Goal: Find specific page/section: Find specific page/section

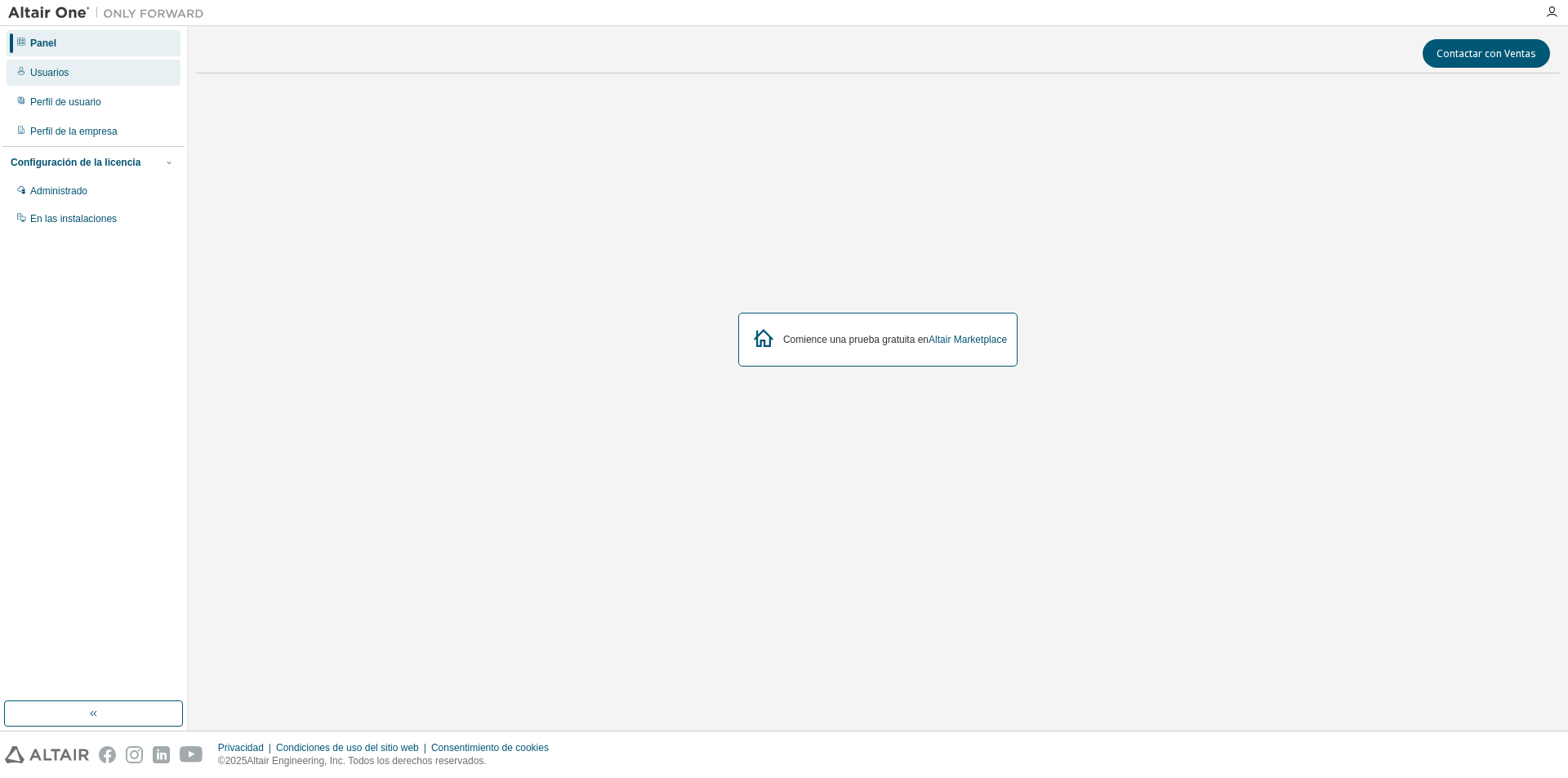
click at [44, 73] on font "Usuarios" at bounding box center [48, 73] width 38 height 11
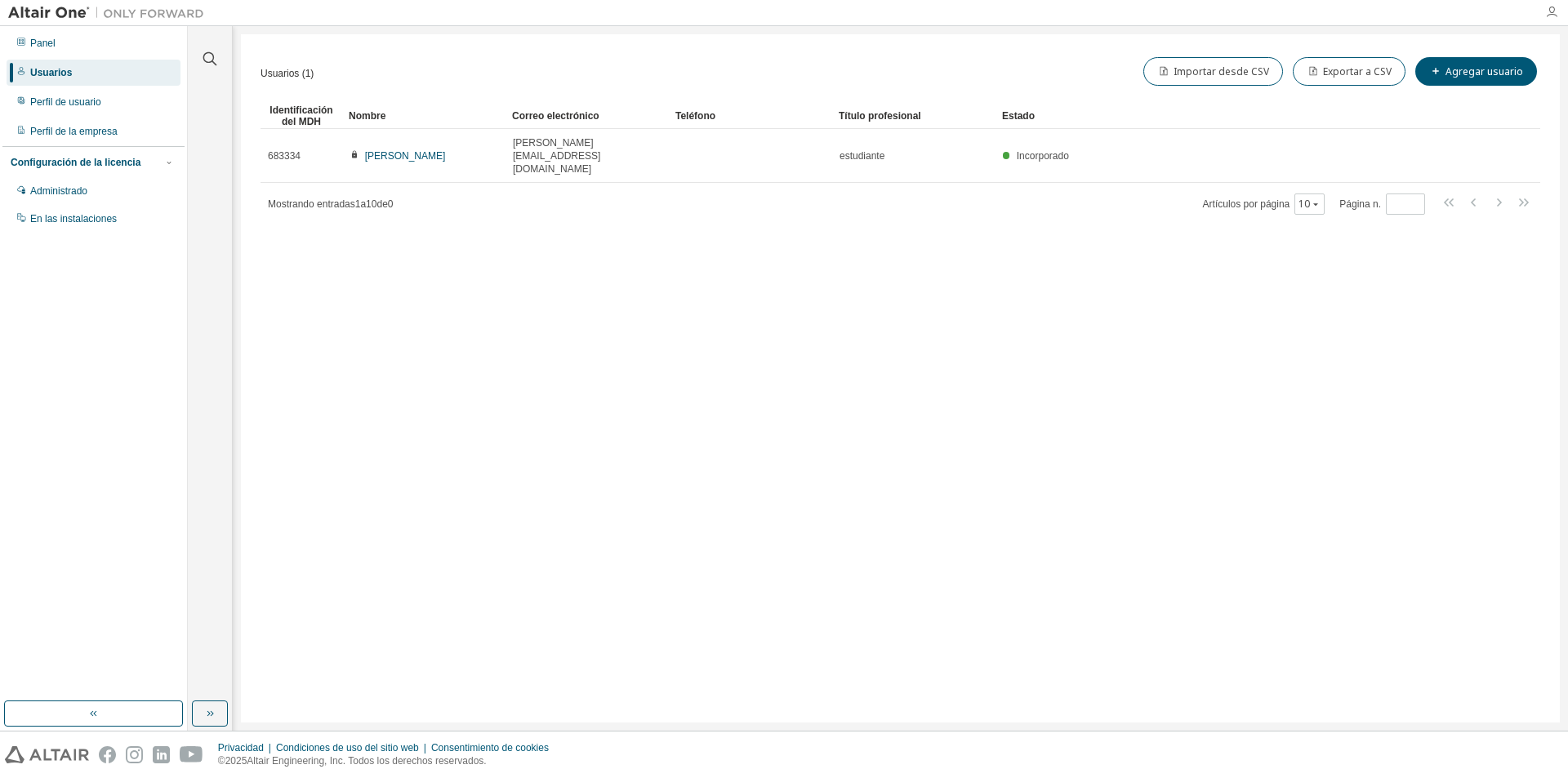
click at [1548, 13] on icon "button" at bounding box center [1551, 12] width 13 height 13
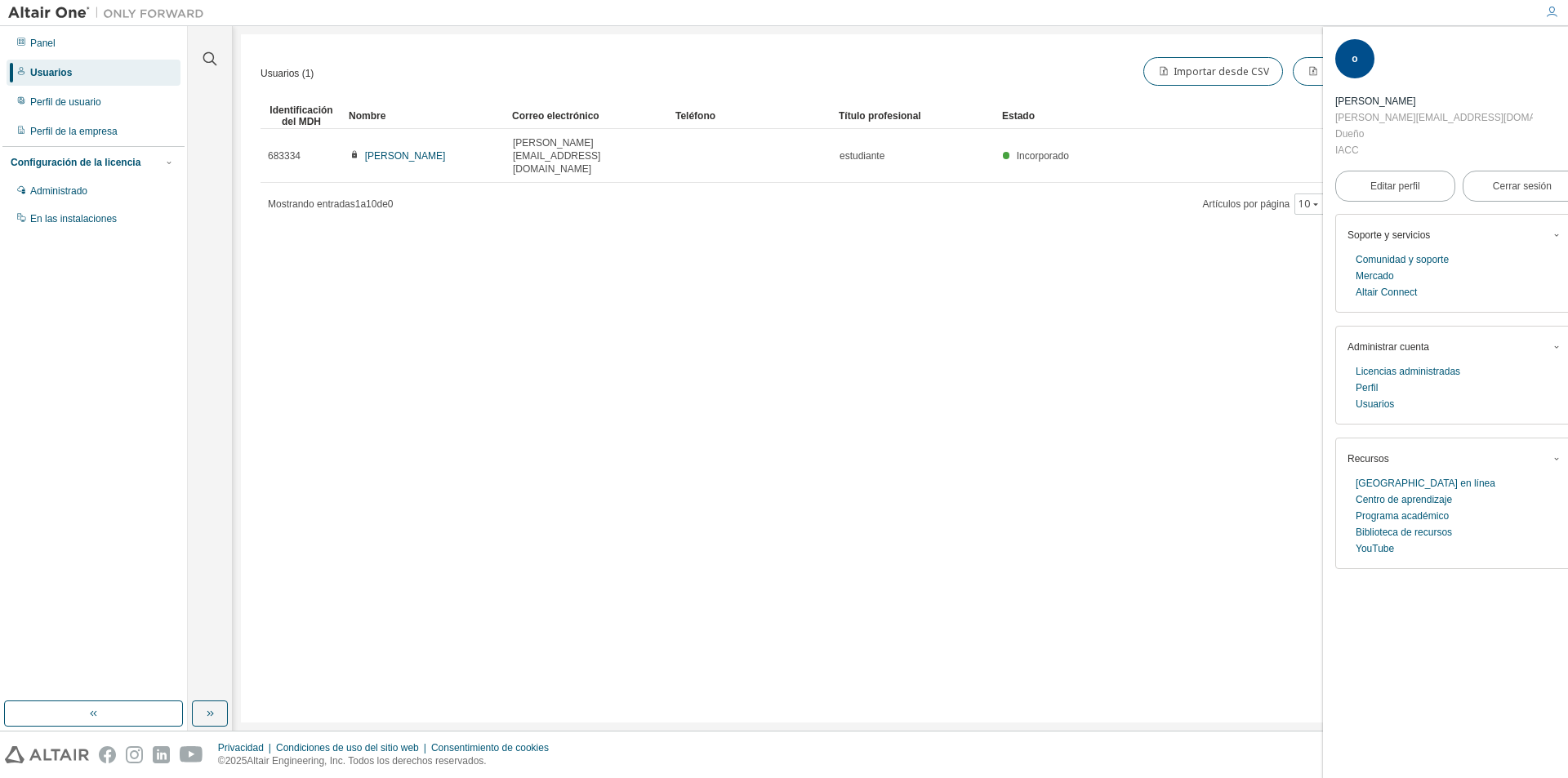
click at [859, 362] on div "Usuarios (1) Importar desde CSV Exportar a CSV Agregar usuario Claro Carga Ahor…" at bounding box center [900, 378] width 1319 height 688
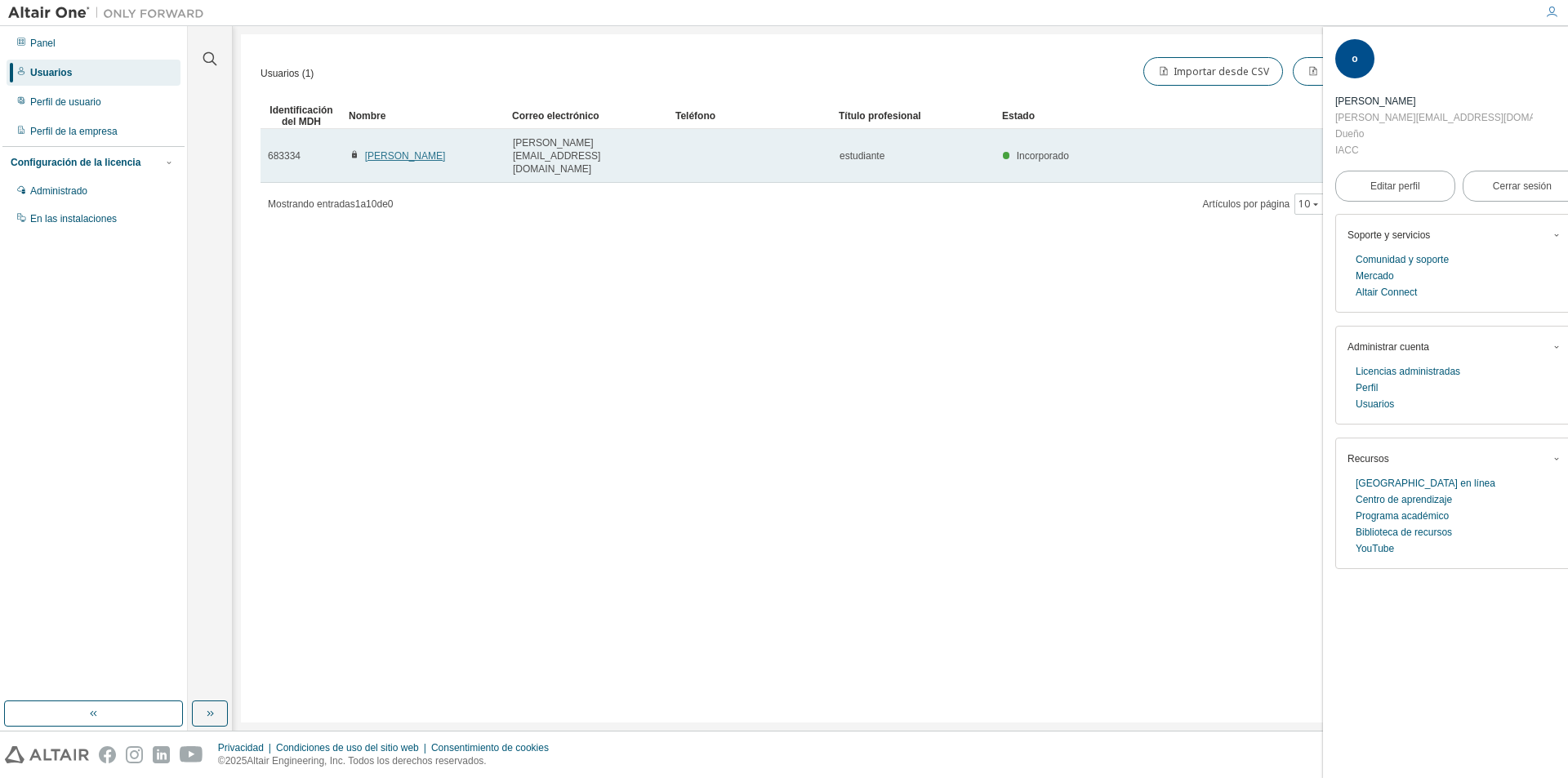
click at [392, 151] on font "Óscar Escubort" at bounding box center [405, 156] width 81 height 11
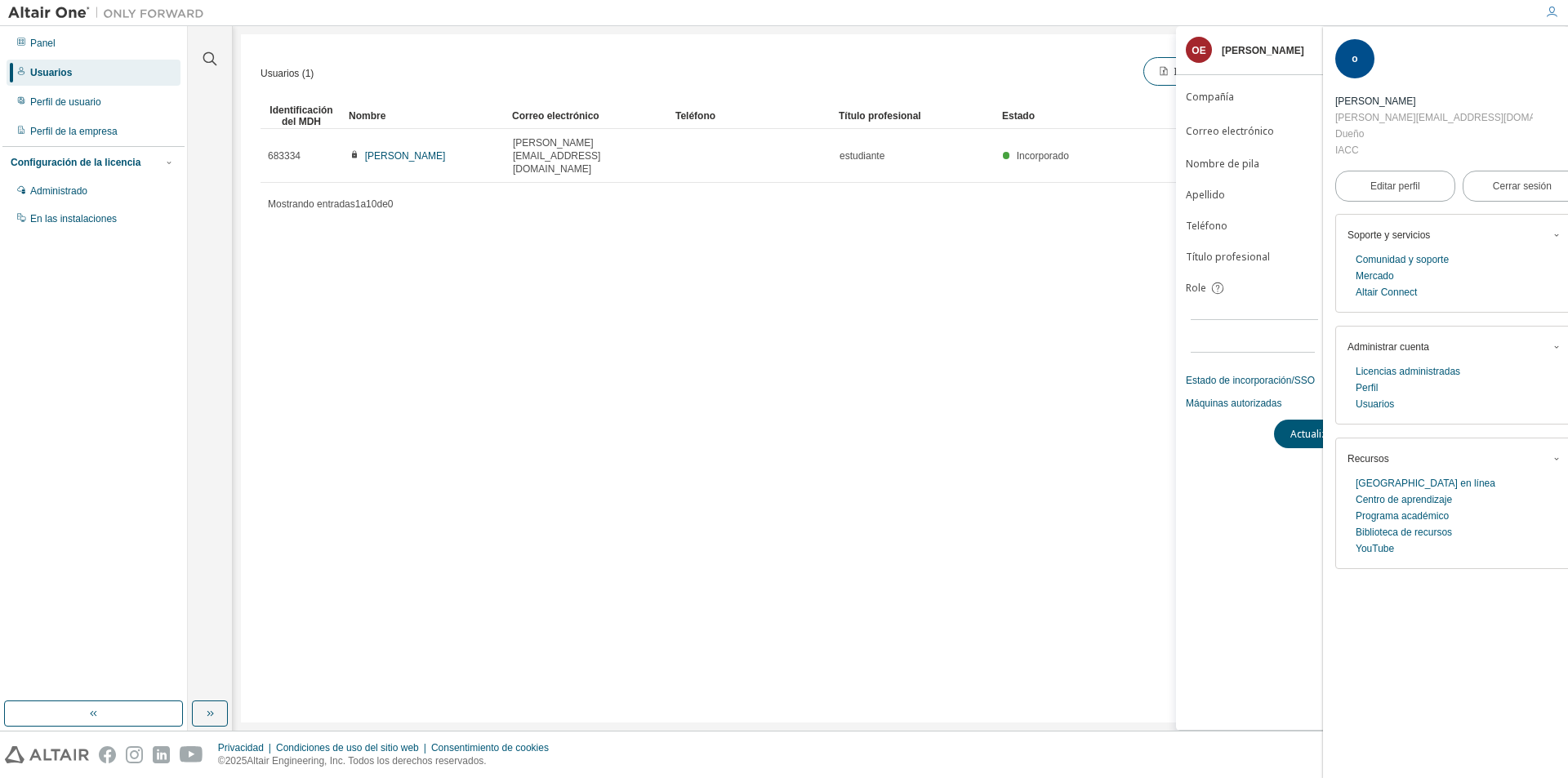
click at [1077, 444] on div "Usuarios (1) Importar desde CSV Exportar a CSV Agregar usuario Claro Carga Ahor…" at bounding box center [900, 378] width 1319 height 688
click at [1071, 324] on div "Usuarios (1) Importar desde CSV Exportar a CSV Agregar usuario Claro Carga Ahor…" at bounding box center [900, 378] width 1319 height 688
click at [1563, 43] on span "button" at bounding box center [1572, 50] width 17 height 26
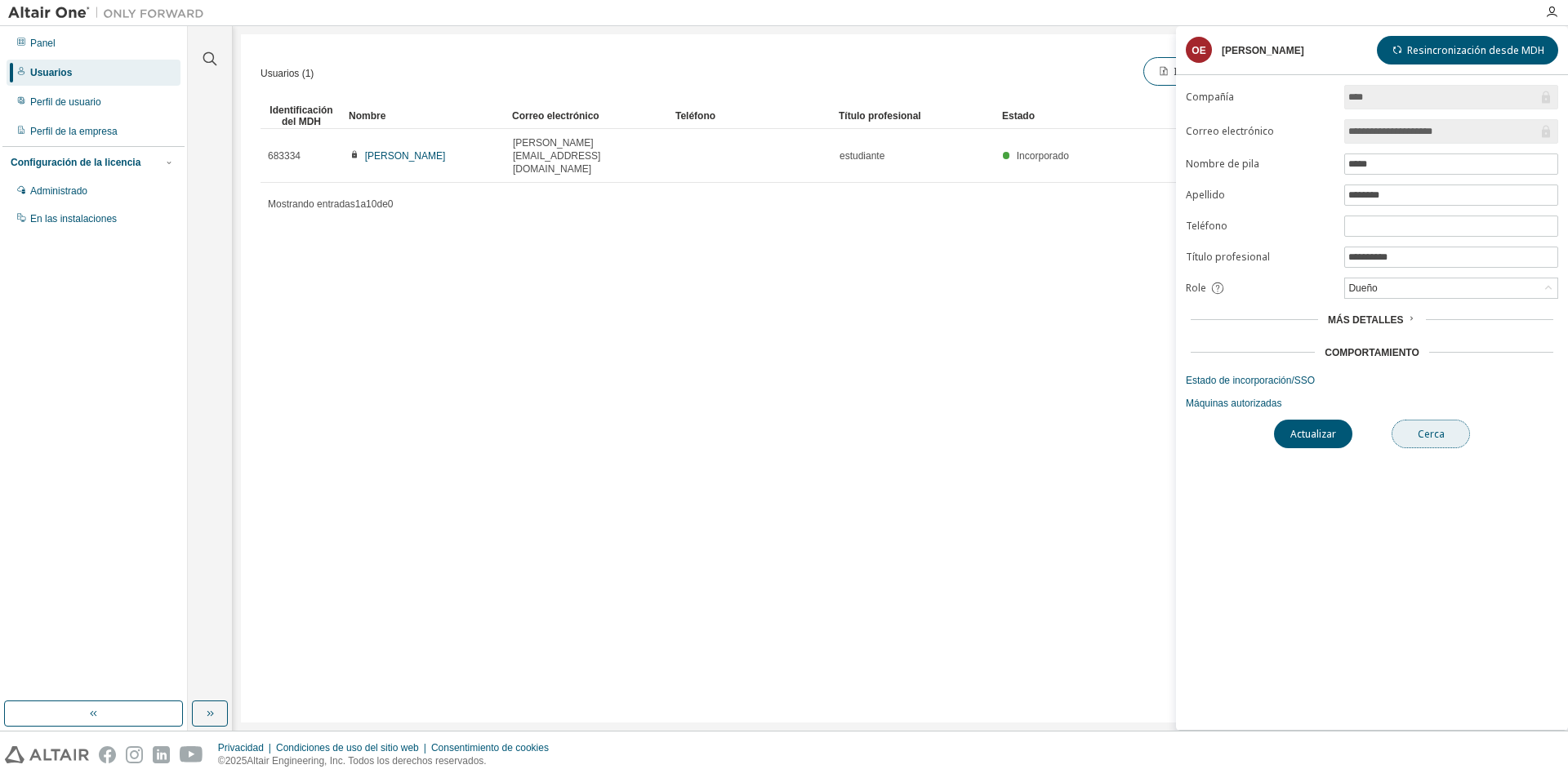
click at [1421, 430] on font "Cerca" at bounding box center [1430, 433] width 27 height 14
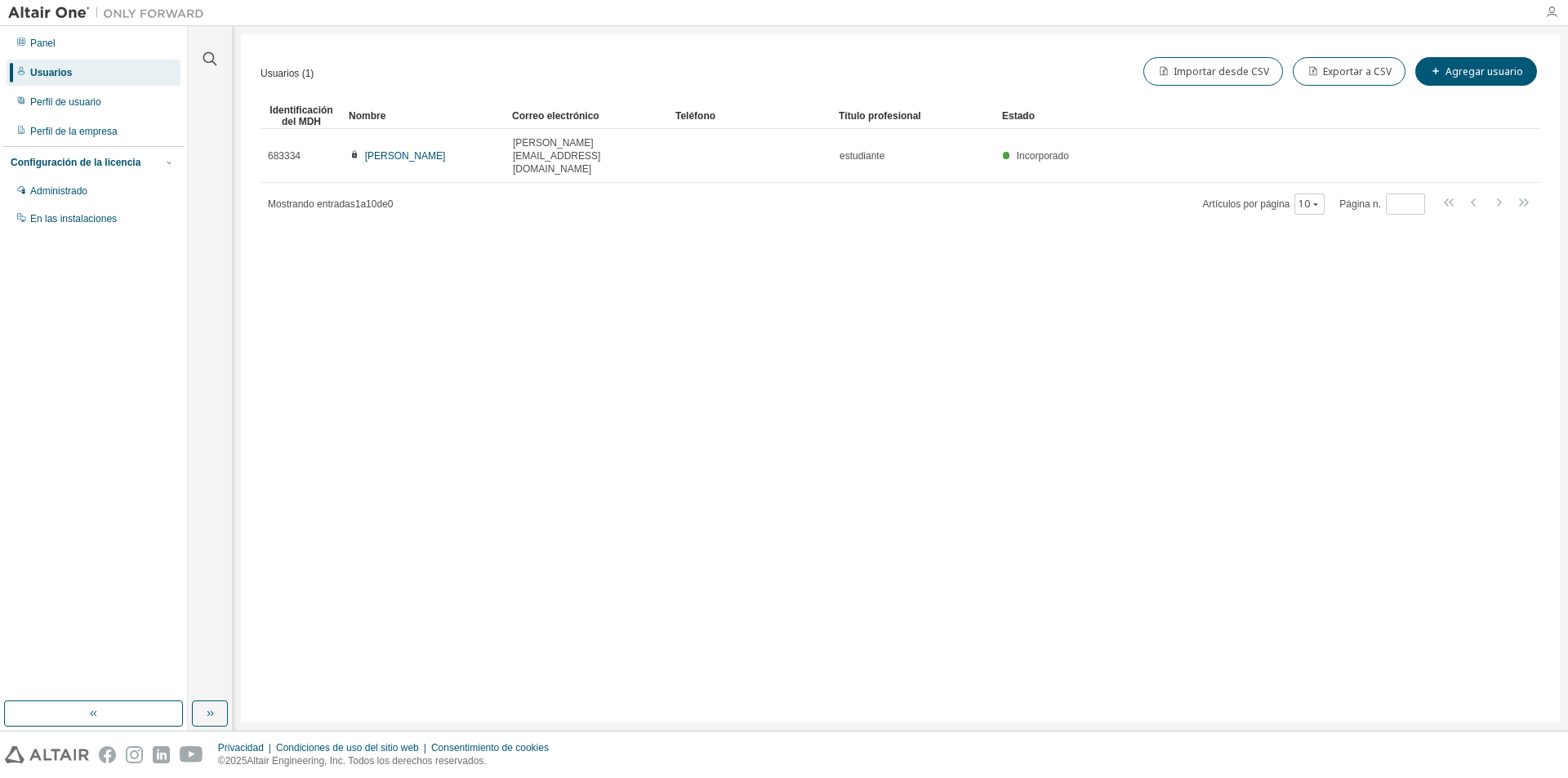
click at [1550, 10] on icon "button" at bounding box center [1551, 12] width 13 height 13
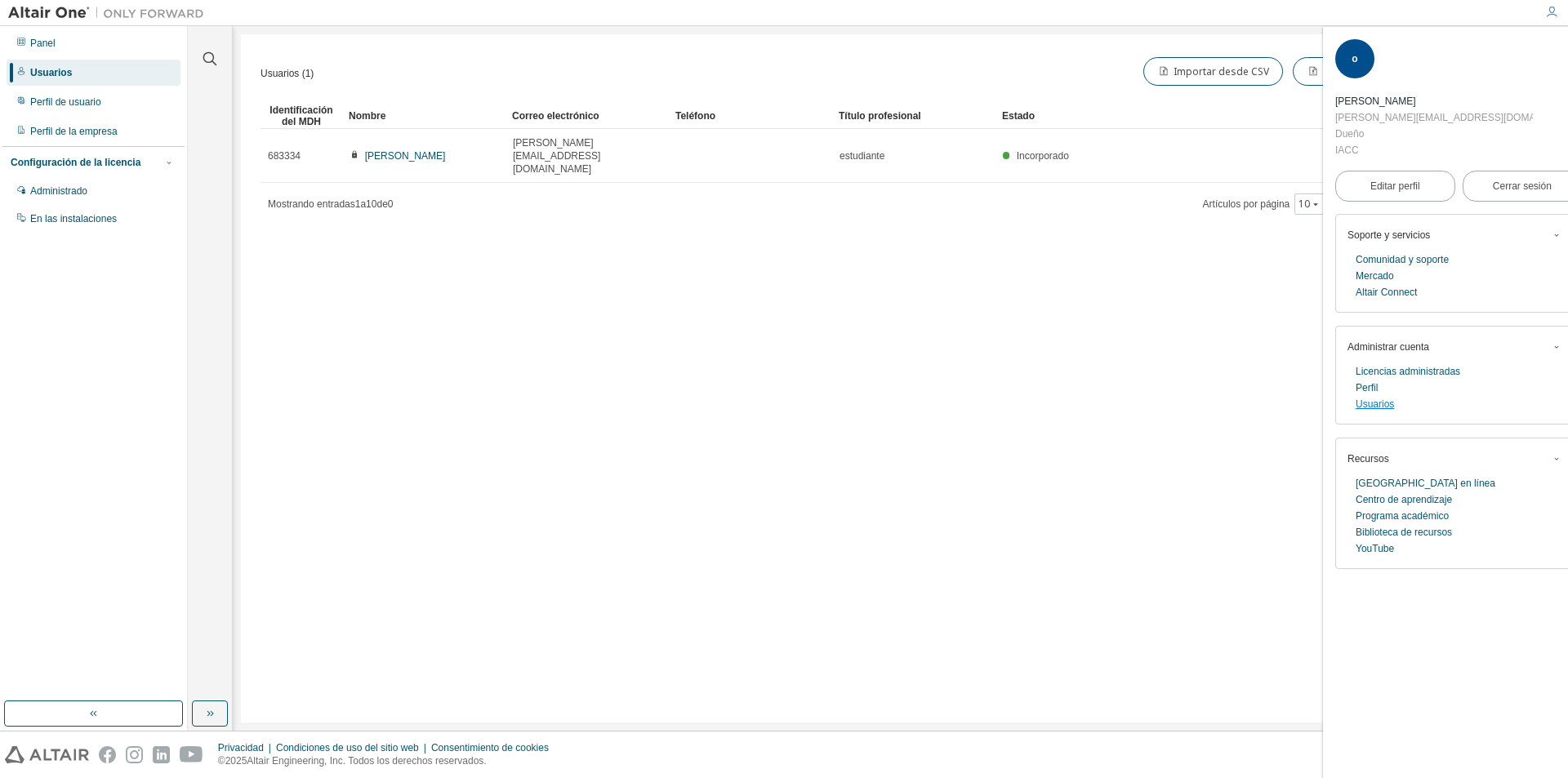
click at [1375, 398] on font "Usuarios" at bounding box center [1374, 403] width 38 height 11
click at [1563, 48] on span "button" at bounding box center [1572, 50] width 17 height 26
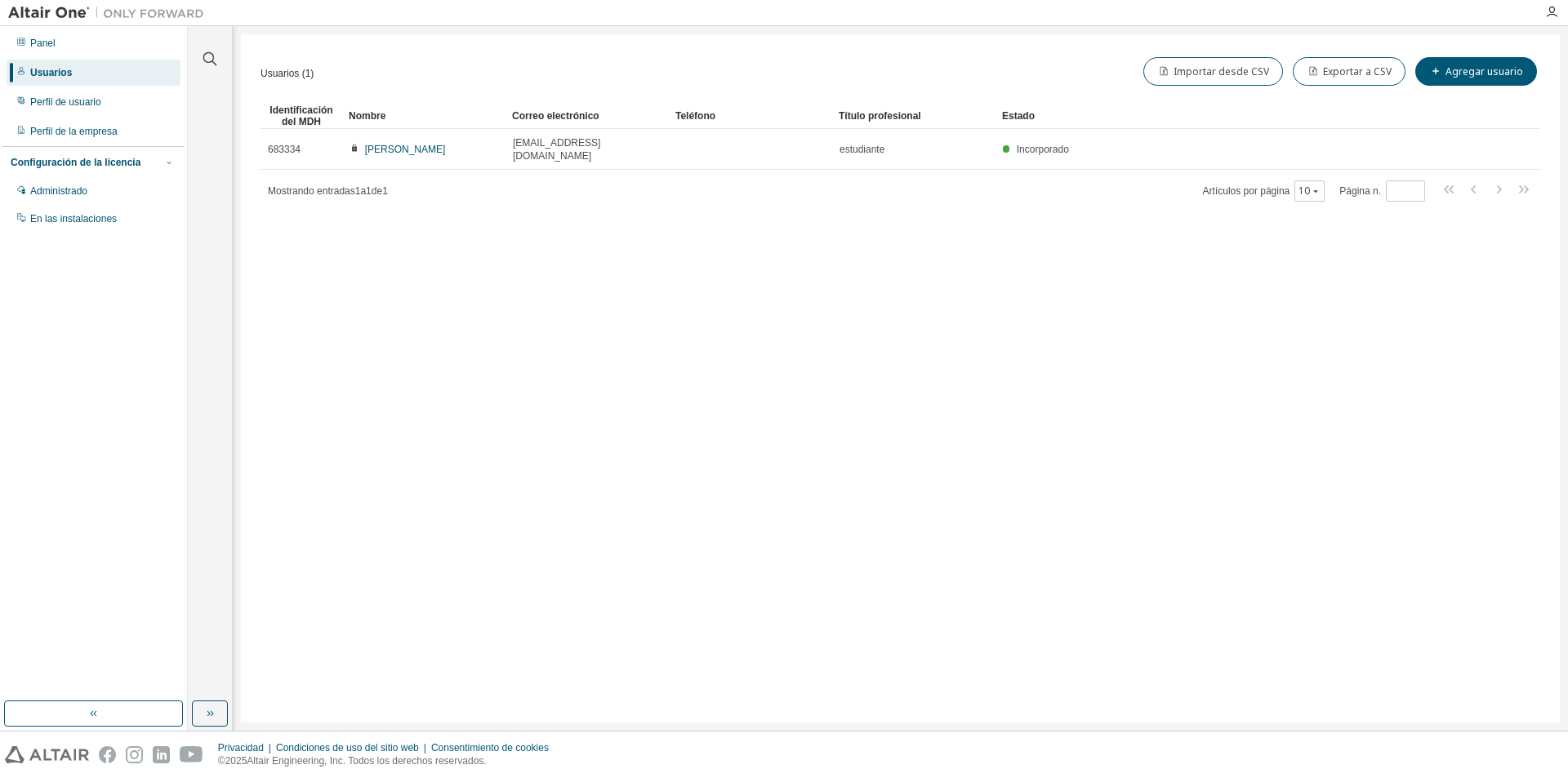
drag, startPoint x: 170, startPoint y: 165, endPoint x: 85, endPoint y: 204, distance: 93.5
click at [169, 165] on icon "button" at bounding box center [168, 162] width 10 height 10
click at [169, 163] on icon "button" at bounding box center [168, 162] width 4 height 3
click at [48, 195] on font "Administrado" at bounding box center [58, 191] width 57 height 11
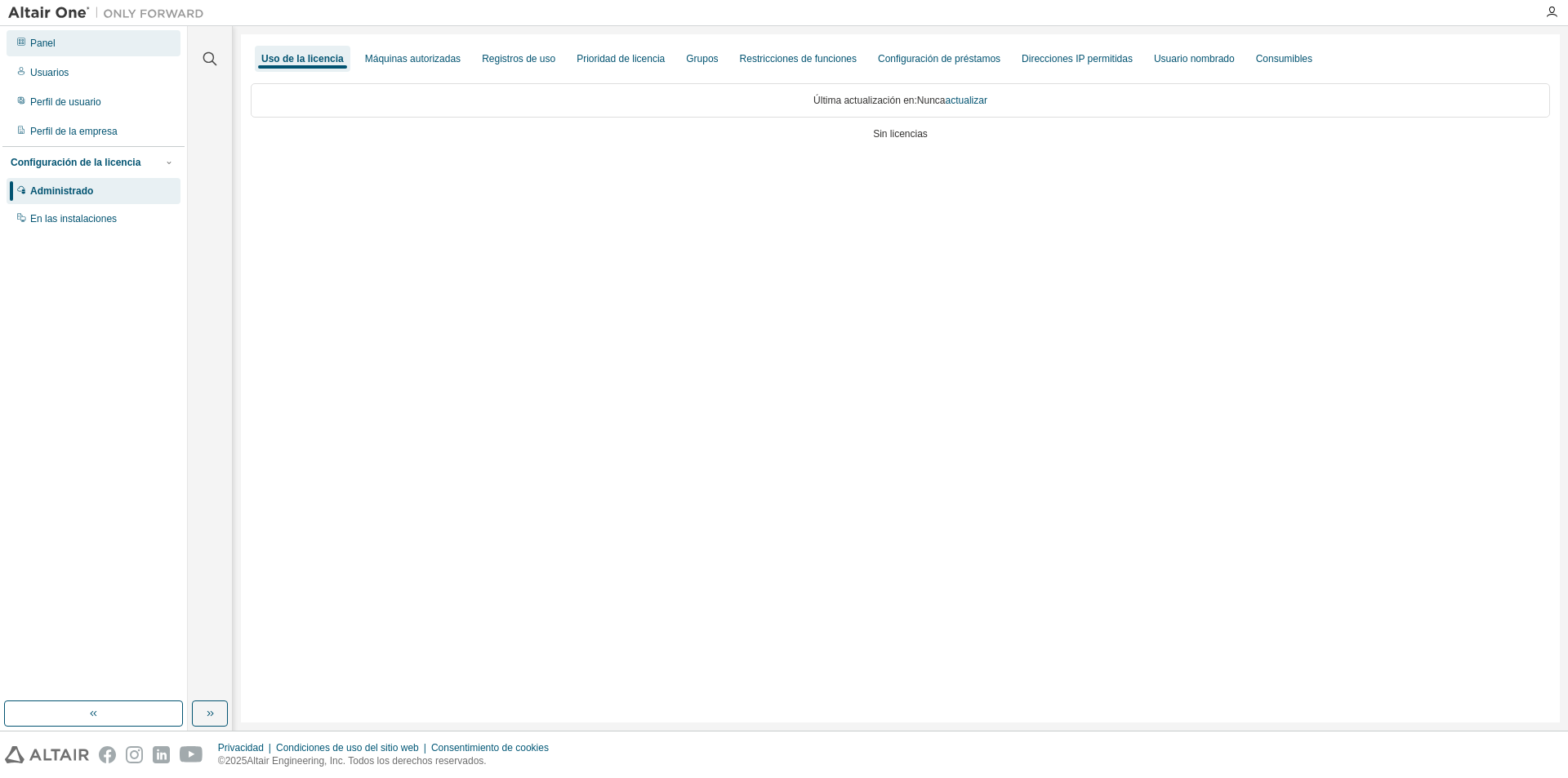
click at [52, 39] on font "Panel" at bounding box center [42, 43] width 25 height 11
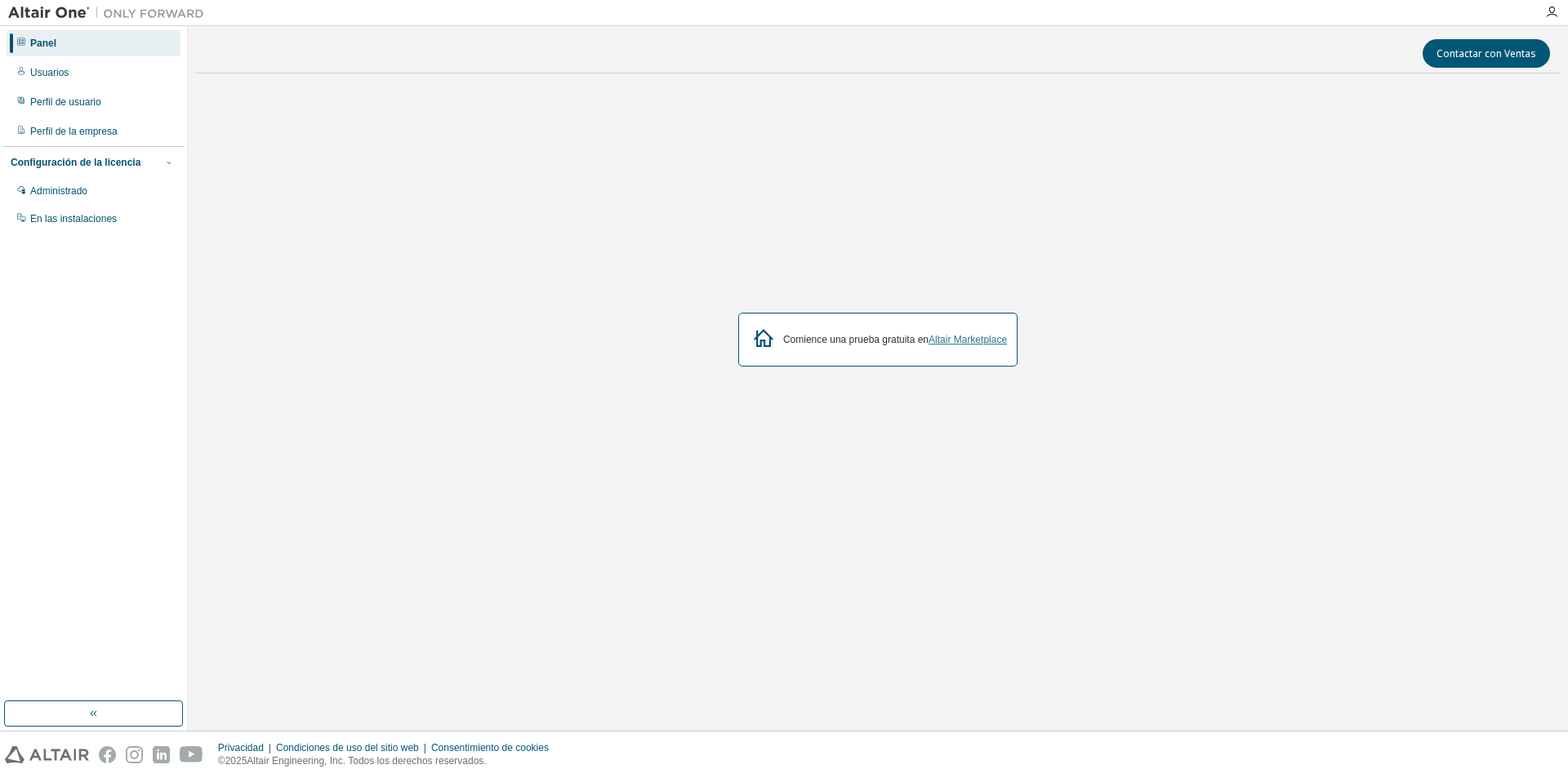
click at [970, 338] on font "Altair Marketplace" at bounding box center [967, 339] width 78 height 11
